Goal: Task Accomplishment & Management: Manage account settings

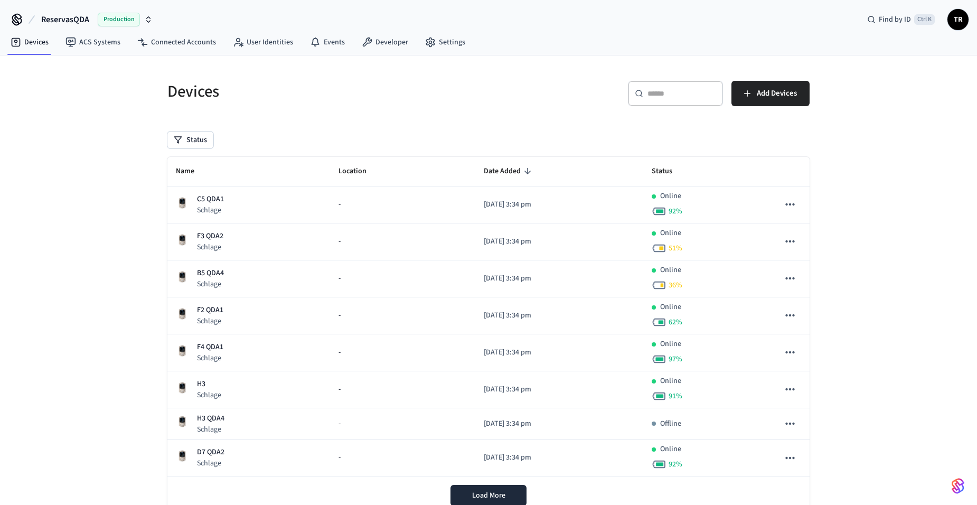
click at [962, 12] on span "TR" at bounding box center [958, 19] width 19 height 19
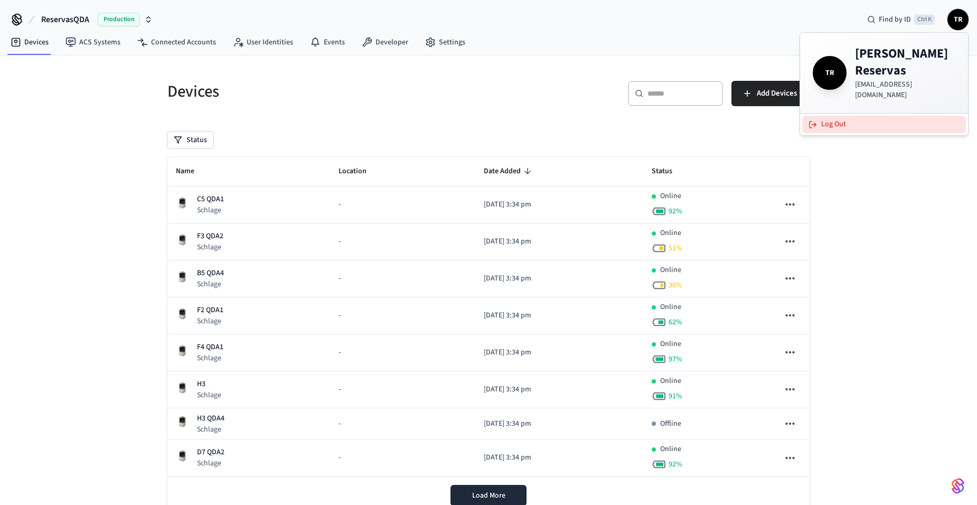
click at [865, 116] on button "Log Out" at bounding box center [884, 124] width 164 height 17
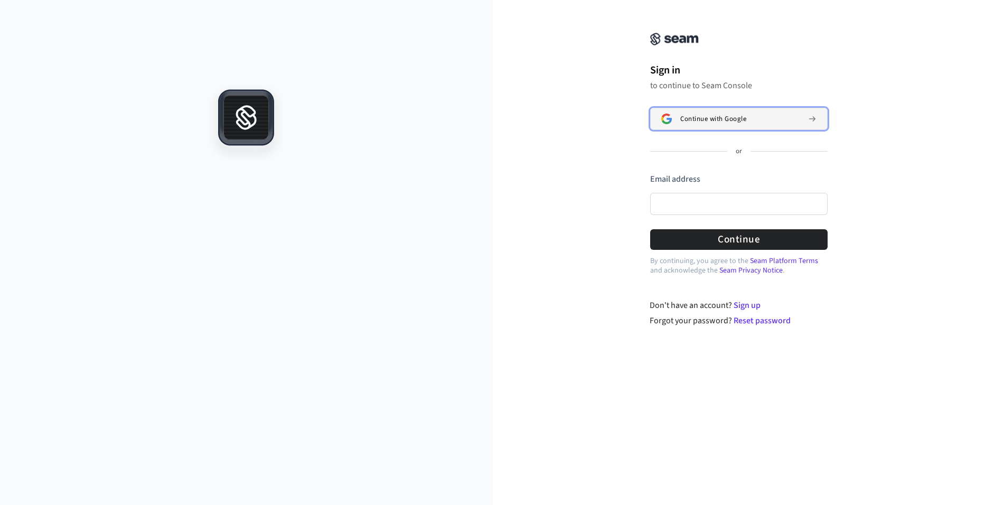
click at [787, 121] on div "Continue with Google" at bounding box center [739, 119] width 119 height 8
